Goal: Transaction & Acquisition: Purchase product/service

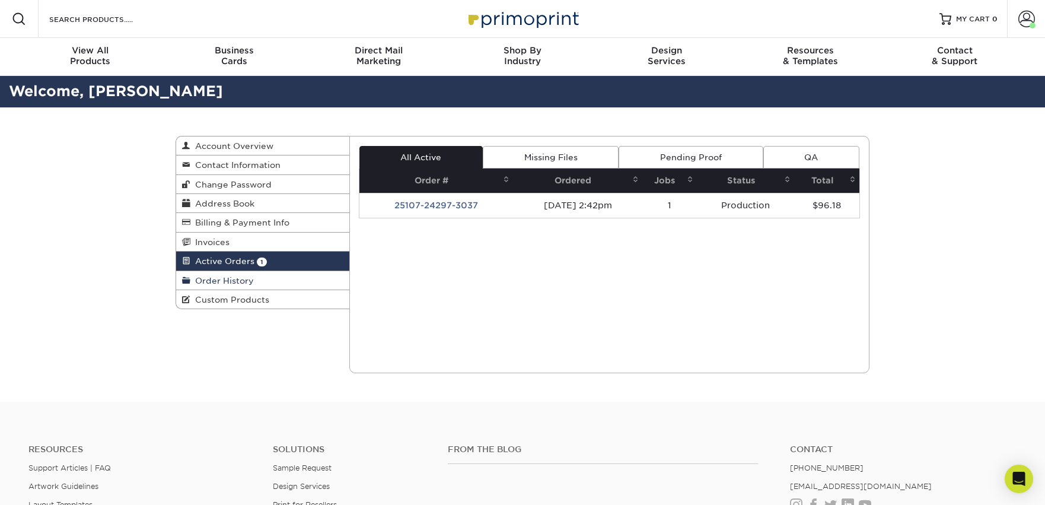
click at [222, 280] on span "Order History" at bounding box center [221, 280] width 63 height 9
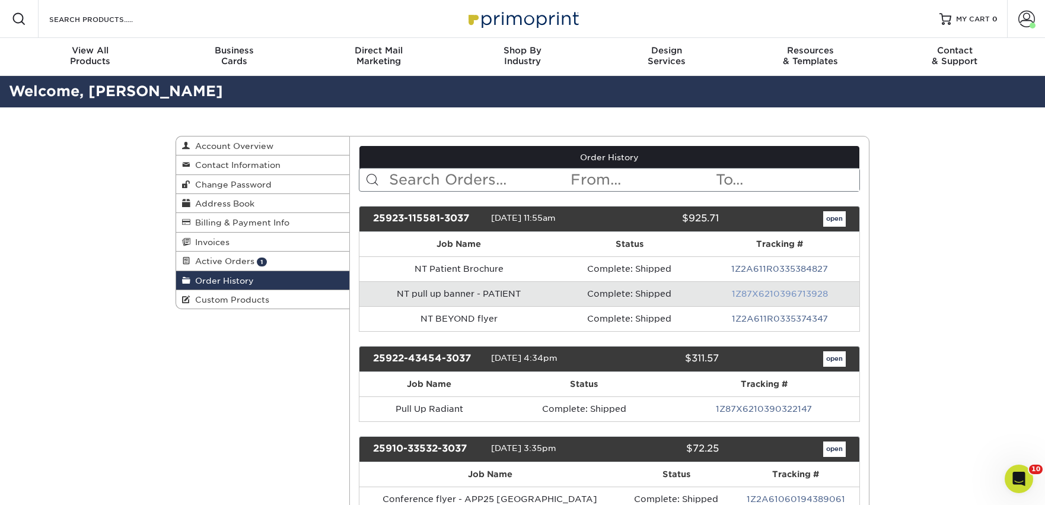
click at [765, 296] on link "1Z87X6210396713928" at bounding box center [780, 293] width 96 height 9
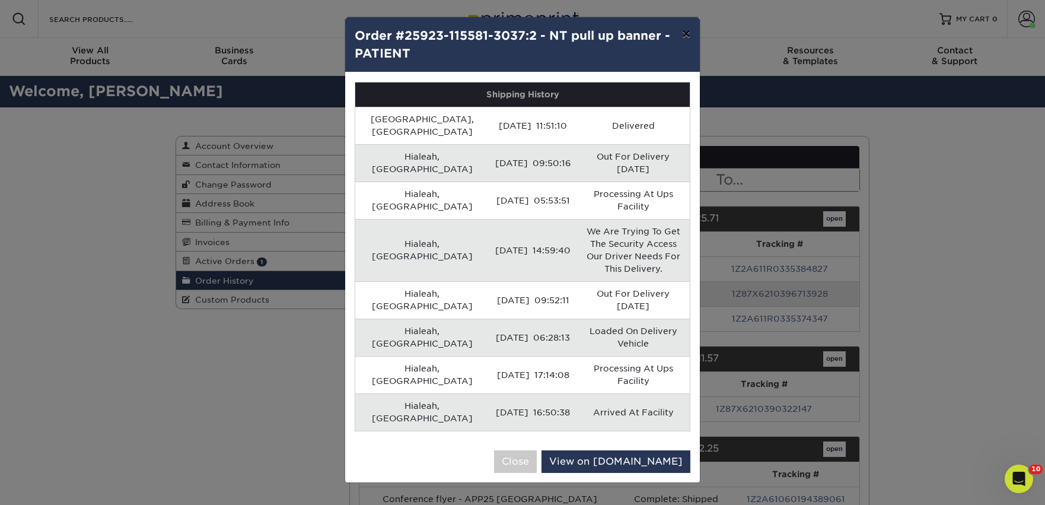
click at [690, 31] on button "×" at bounding box center [685, 33] width 27 height 33
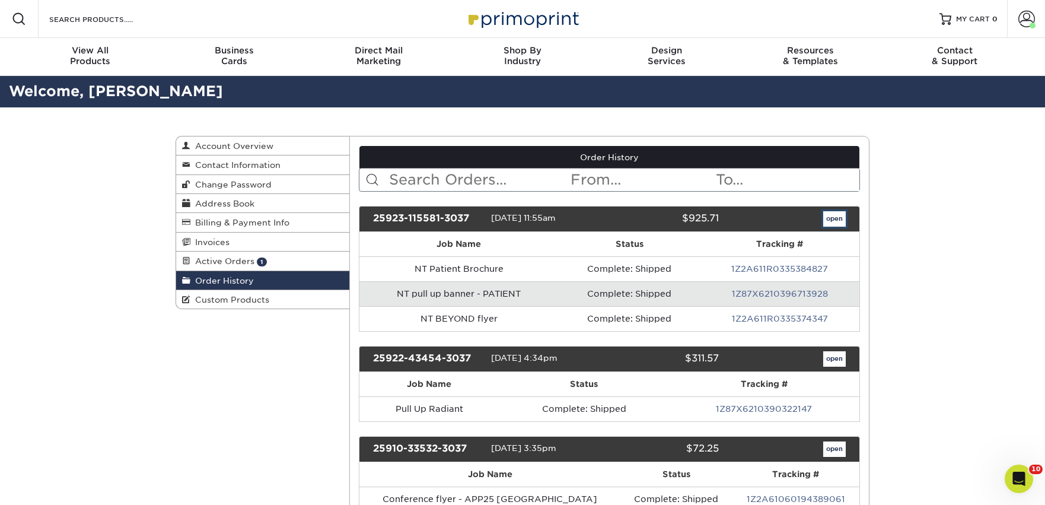
click at [836, 219] on link "open" at bounding box center [834, 218] width 23 height 15
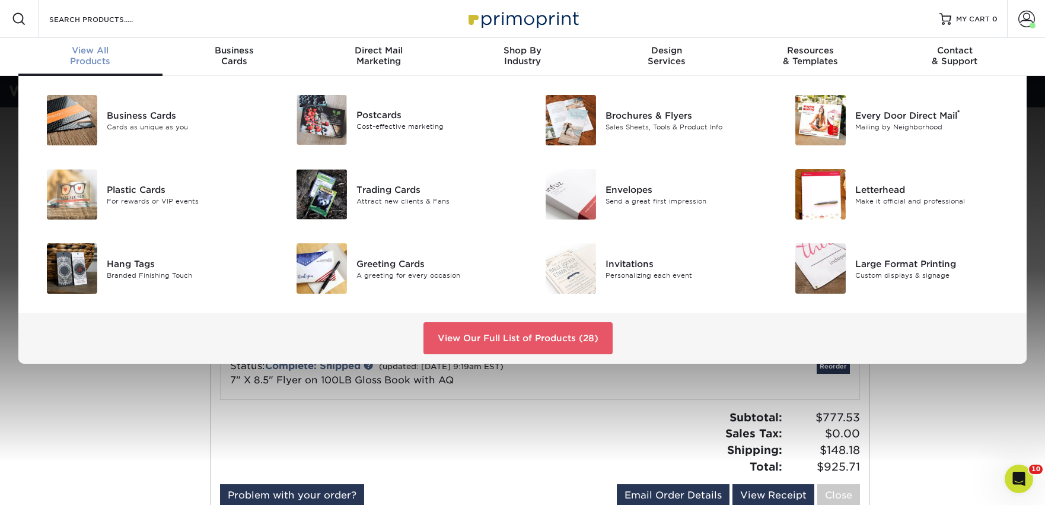
click at [74, 48] on span "View All" at bounding box center [90, 50] width 144 height 11
click at [470, 343] on link "View Our Full List of Products (28)" at bounding box center [517, 338] width 189 height 32
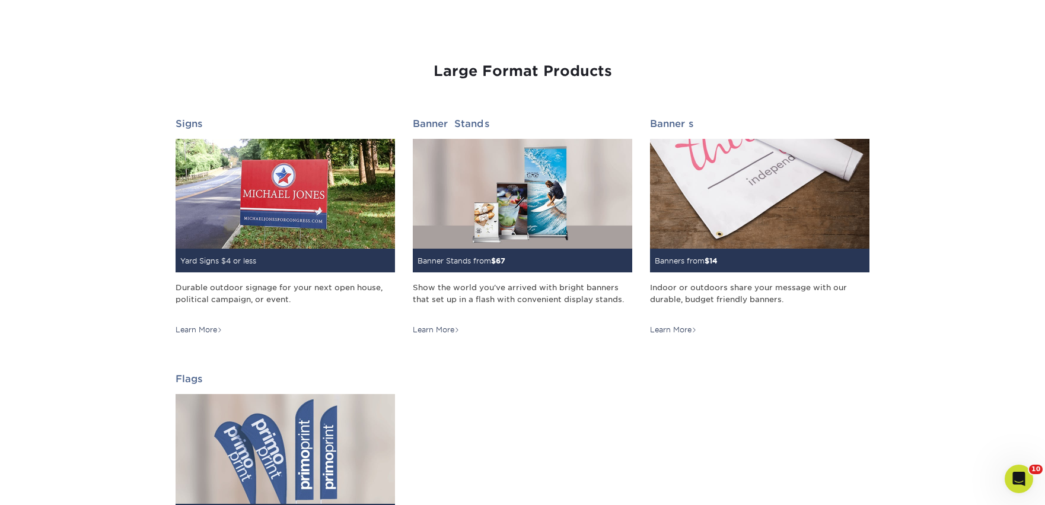
scroll to position [1567, 0]
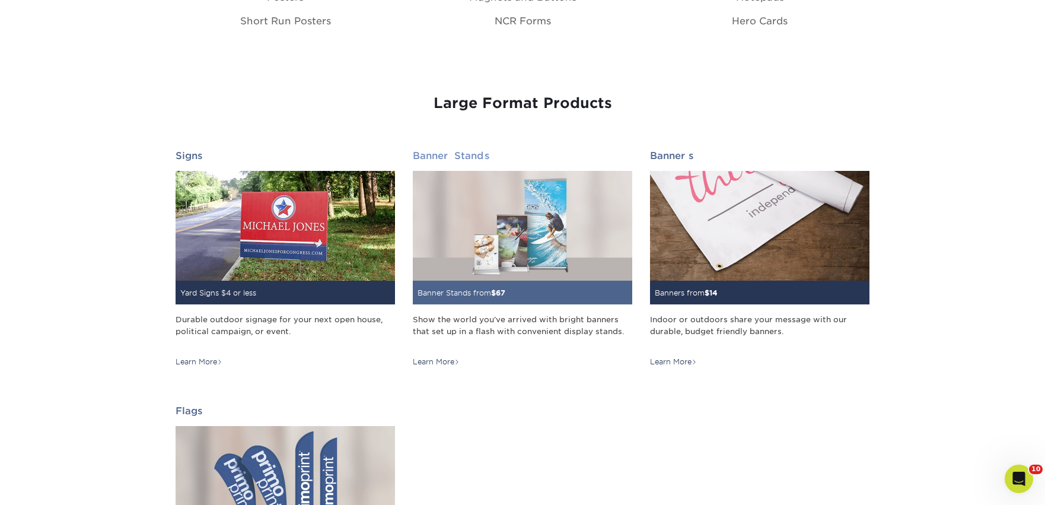
click at [591, 276] on img at bounding box center [522, 226] width 219 height 110
click at [550, 291] on div "Banner Stands from $ 67" at bounding box center [522, 292] width 219 height 24
click at [521, 296] on div "Banner Stands from $ 67" at bounding box center [522, 292] width 219 height 24
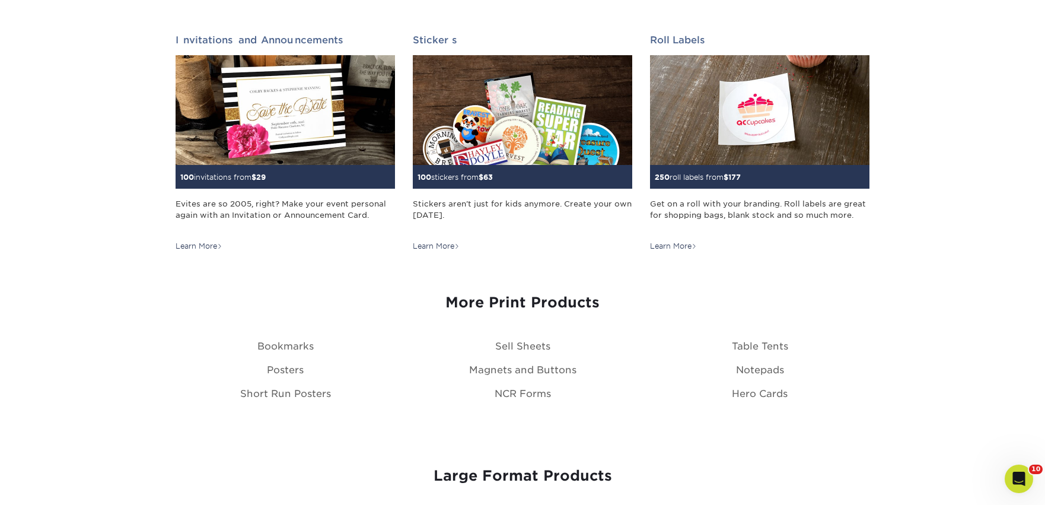
scroll to position [1198, 0]
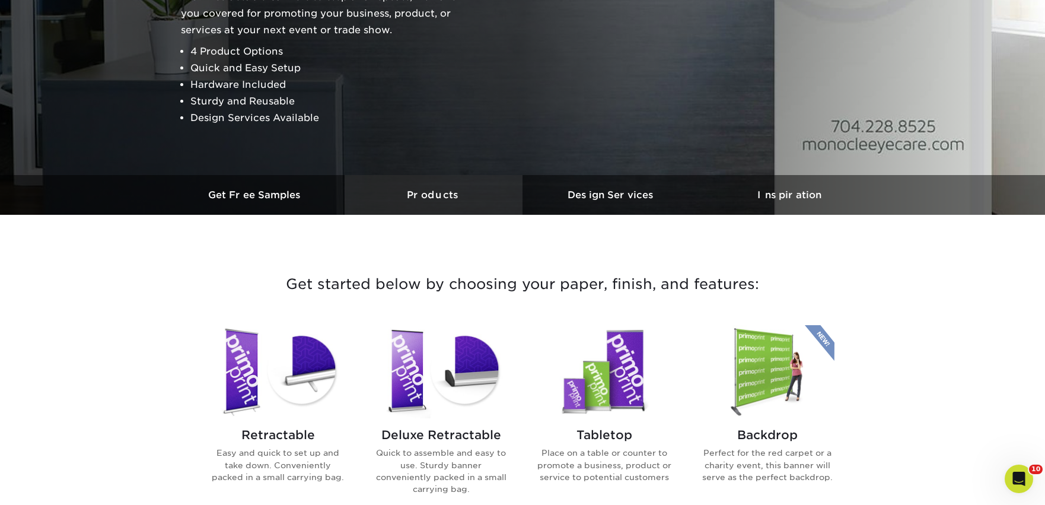
scroll to position [359, 0]
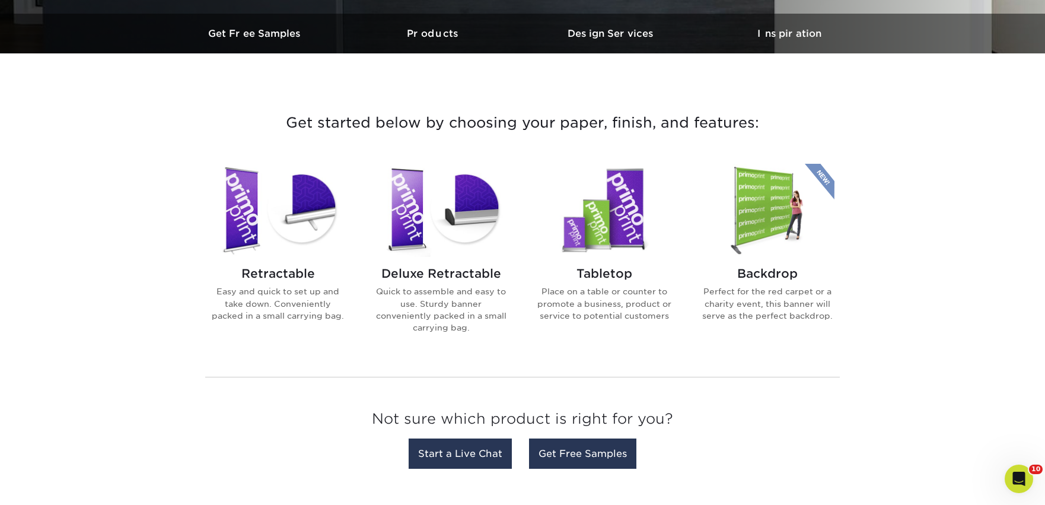
click at [317, 244] on img at bounding box center [277, 210] width 135 height 93
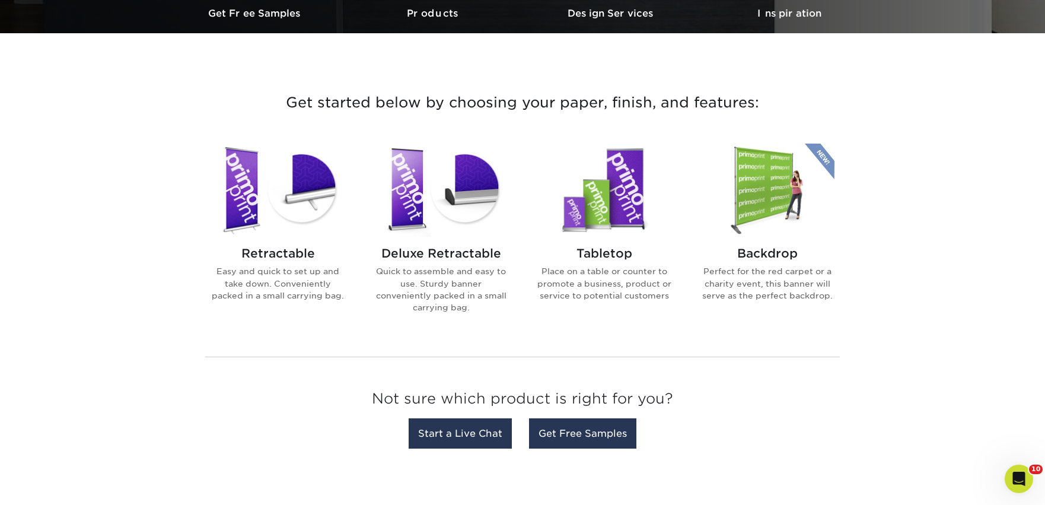
scroll to position [404, 0]
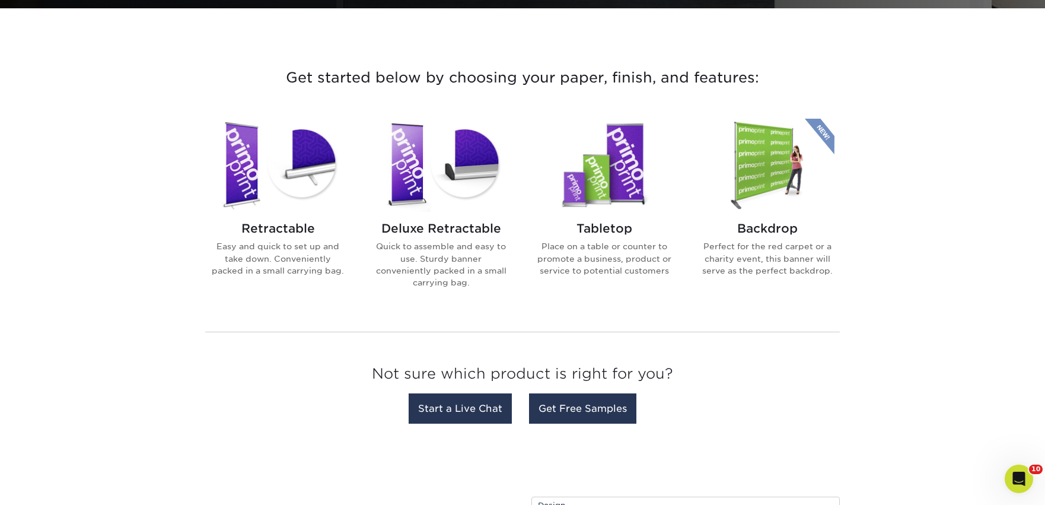
click at [264, 161] on img at bounding box center [277, 165] width 135 height 93
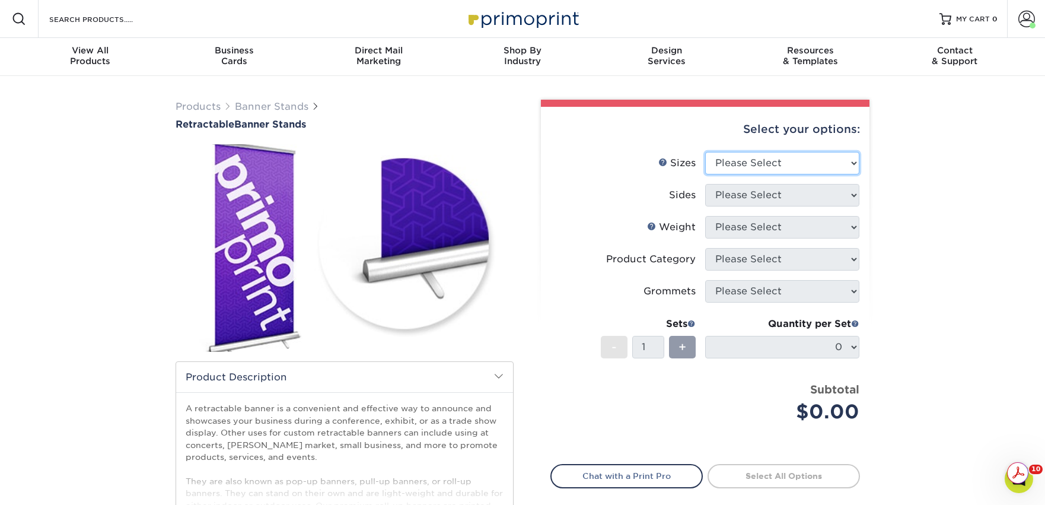
click at [790, 164] on select "Please Select 24" x 60" 33" x 80" 47" x 80"" at bounding box center [782, 163] width 154 height 23
select select "33.00x80.00"
click at [705, 152] on select "Please Select 24" x 60" 33" x 80" 47" x 80"" at bounding box center [782, 163] width 154 height 23
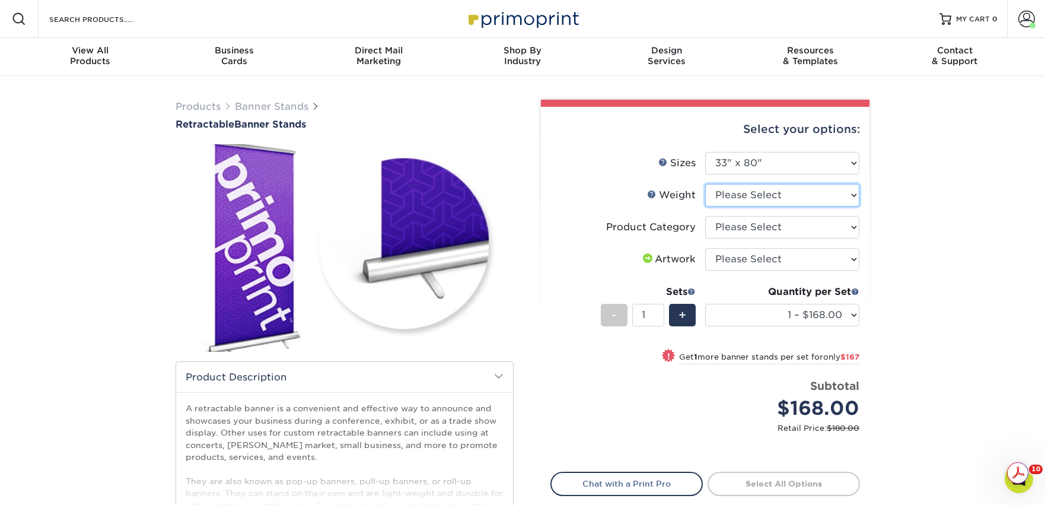
click at [755, 194] on select "Please Select 10MIL" at bounding box center [782, 195] width 154 height 23
select select "10MIL"
click at [705, 184] on select "Please Select 10MIL" at bounding box center [782, 195] width 154 height 23
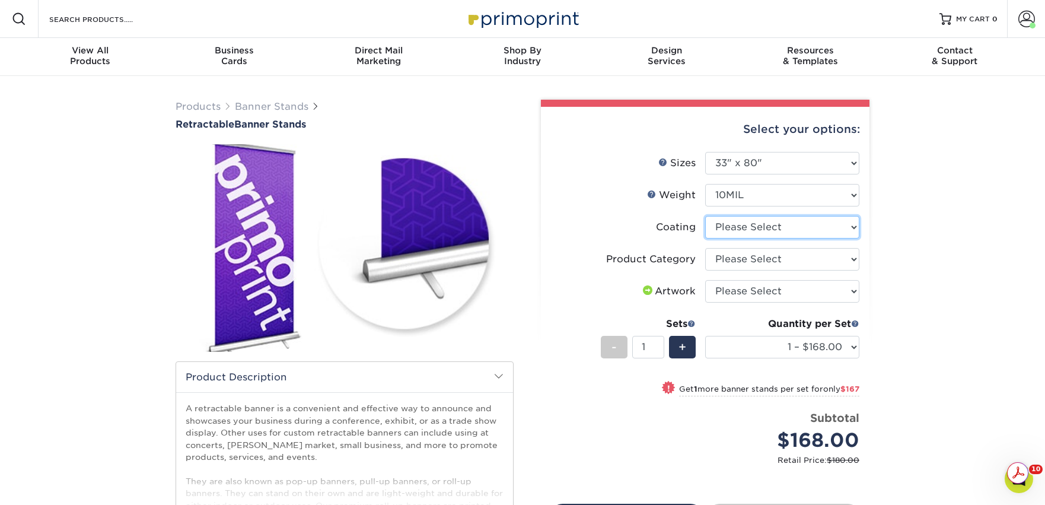
click at [745, 228] on select at bounding box center [782, 227] width 154 height 23
select select "3e7618de-abca-4bda-9f97-8b9129e913d8"
click at [705, 216] on select at bounding box center [782, 227] width 154 height 23
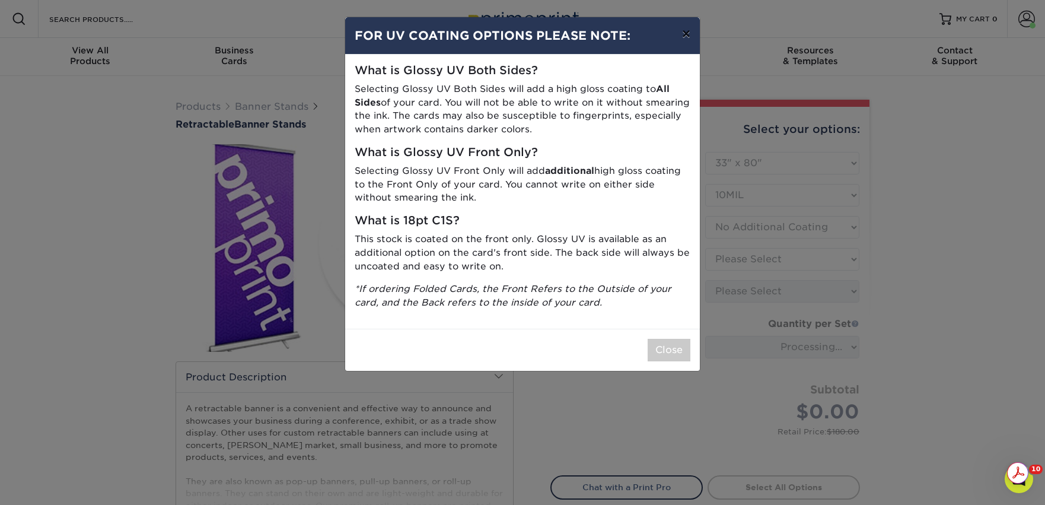
click at [685, 38] on button "×" at bounding box center [685, 33] width 27 height 33
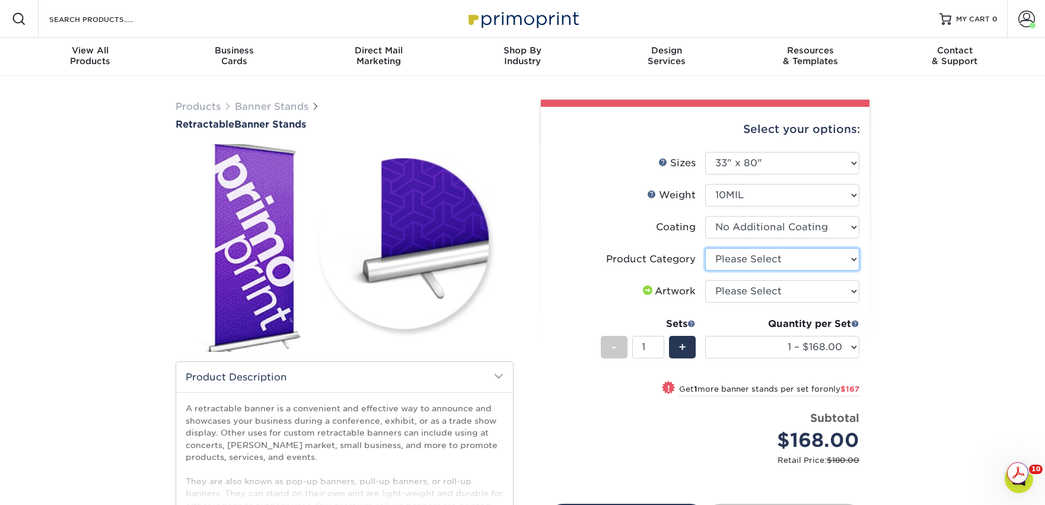
click at [733, 262] on select "Please Select Standard Retractable Banner Stand" at bounding box center [782, 259] width 154 height 23
select select "16926b4f-4359-4b5b-9e91-7b2ad5f23637"
click at [705, 248] on select "Please Select Standard Retractable Banner Stand" at bounding box center [782, 259] width 154 height 23
click at [736, 294] on select "Please Select I will upload files I need a design - $50" at bounding box center [782, 291] width 154 height 23
select select "upload"
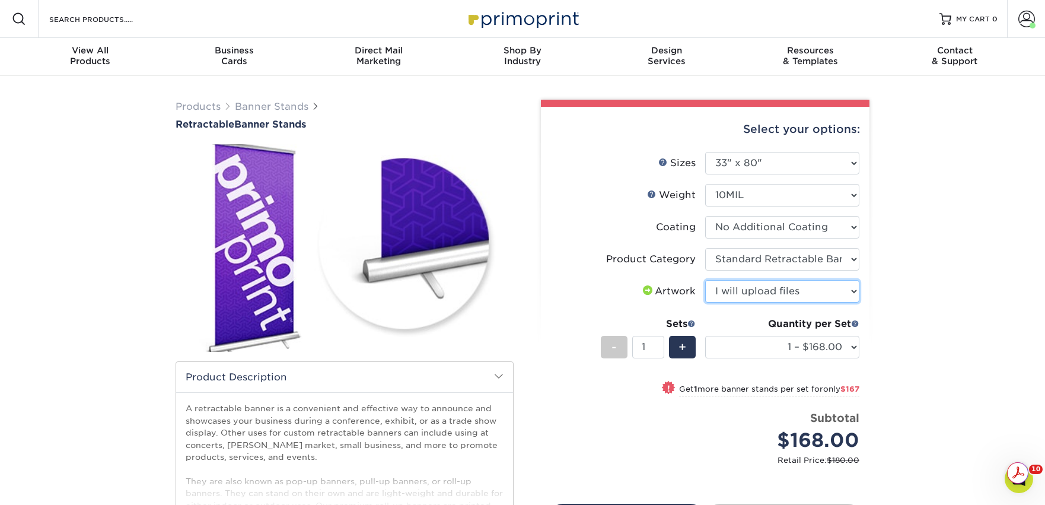
click at [705, 280] on select "Please Select I will upload files I need a design - $50" at bounding box center [782, 291] width 154 height 23
click at [682, 346] on span "+" at bounding box center [682, 347] width 8 height 18
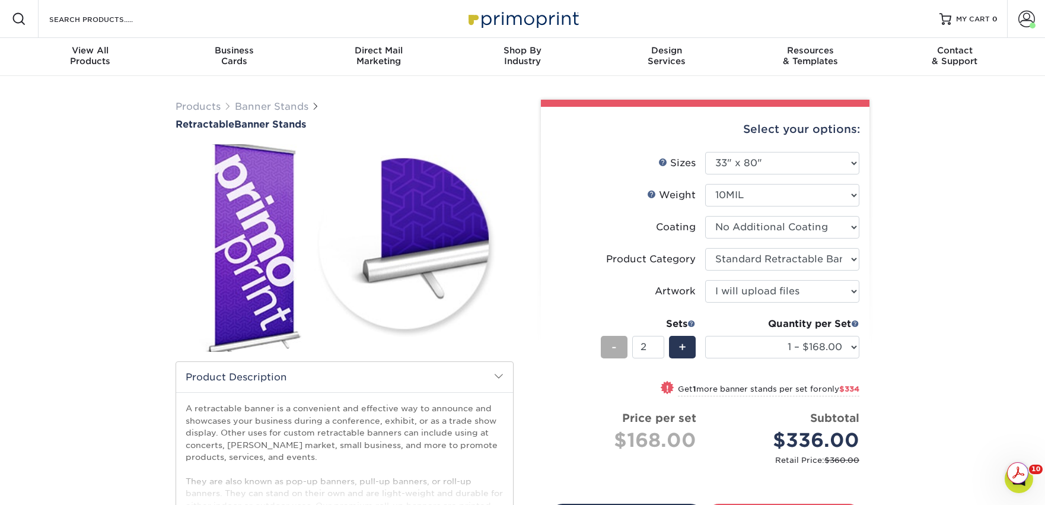
click at [609, 340] on div "-" at bounding box center [614, 347] width 27 height 23
click at [855, 348] on select "1 – $168.00 2 – $335.00 3 – $502.00 4 – $669.00 5 – $836.00 6 – $1004.00 7 – $1…" at bounding box center [782, 347] width 154 height 23
click at [681, 346] on span "+" at bounding box center [682, 347] width 8 height 18
click at [614, 339] on span "-" at bounding box center [613, 347] width 5 height 18
type input "1"
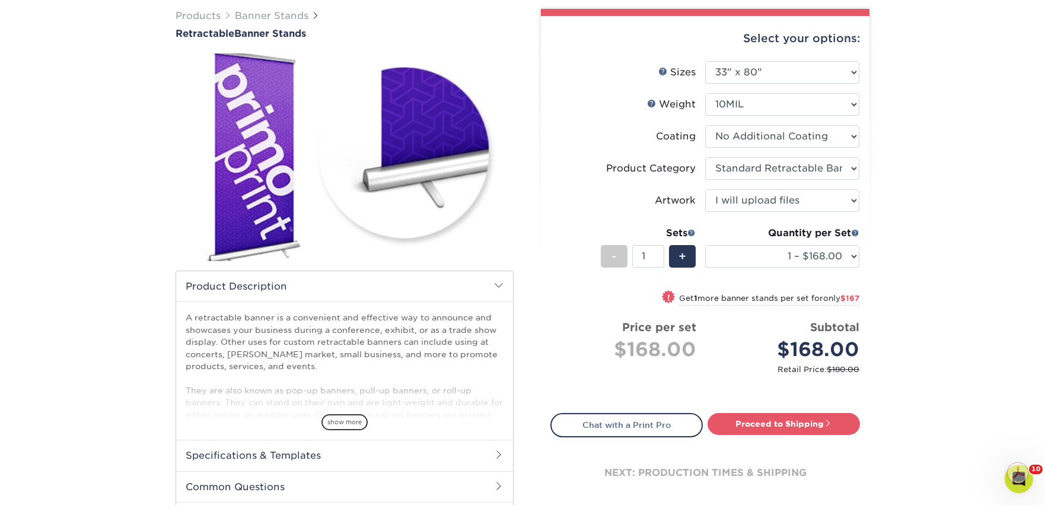
scroll to position [91, 0]
